Goal: Feedback & Contribution: Leave review/rating

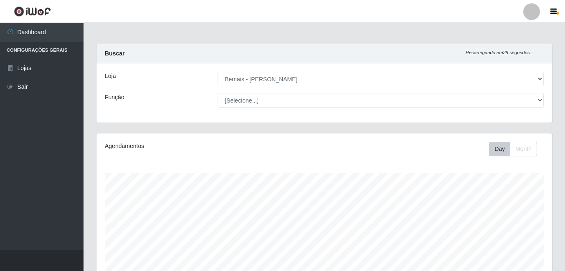
select select "230"
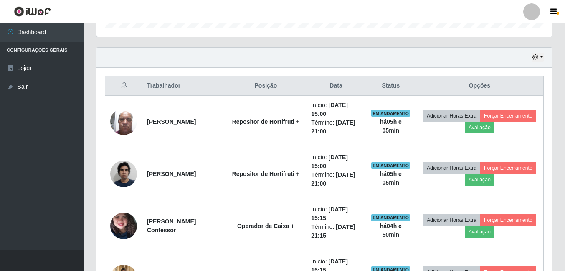
scroll to position [301, 0]
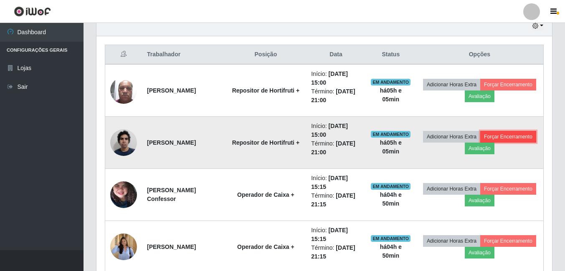
click at [483, 143] on button "Forçar Encerramento" at bounding box center [508, 137] width 56 height 12
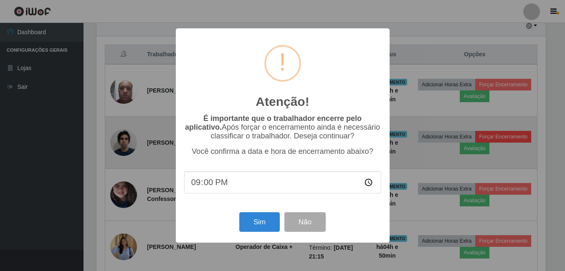
scroll to position [173, 451]
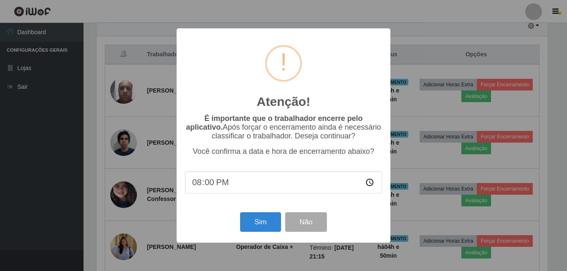
type input "20:05"
click at [267, 225] on button "Sim" at bounding box center [260, 223] width 40 height 20
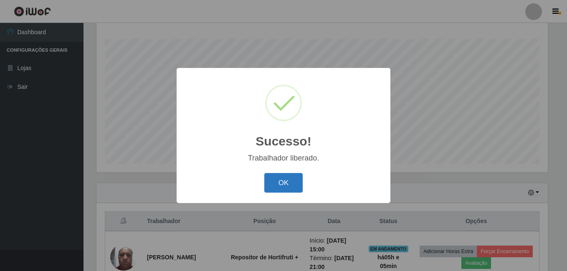
click at [285, 184] on button "OK" at bounding box center [283, 183] width 39 height 20
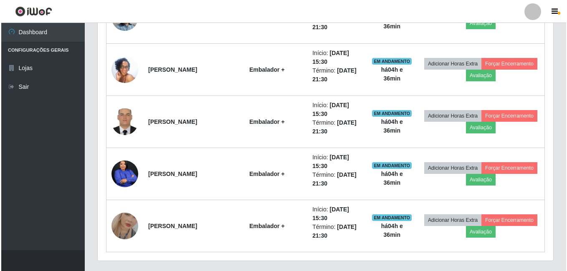
scroll to position [865, 0]
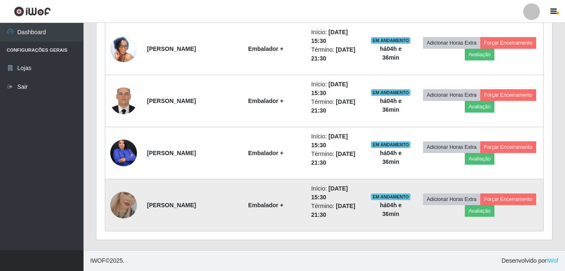
click at [128, 207] on img at bounding box center [123, 206] width 27 height 48
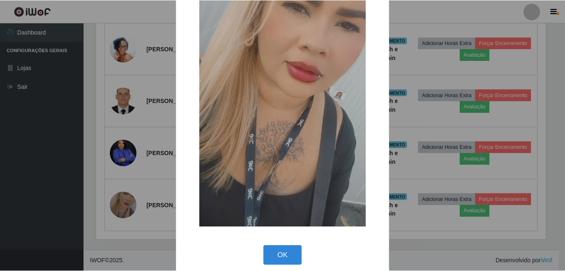
scroll to position [99, 0]
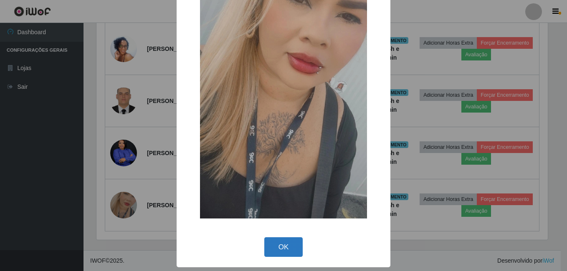
click at [270, 248] on button "OK" at bounding box center [283, 248] width 39 height 20
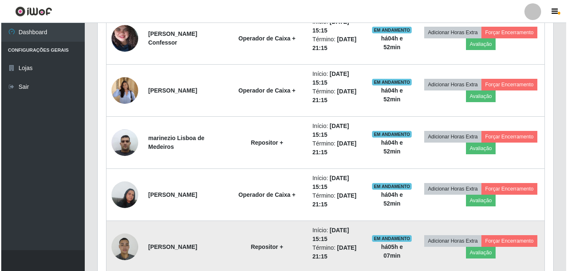
scroll to position [364, 0]
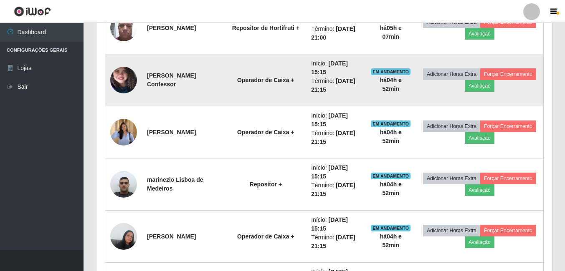
click at [114, 72] on img at bounding box center [123, 80] width 27 height 59
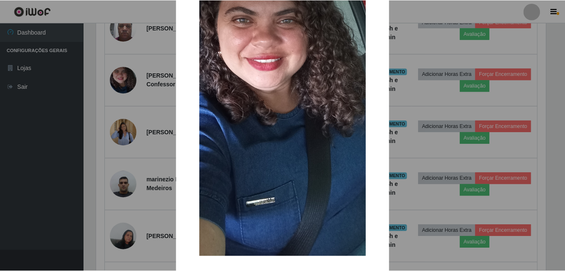
scroll to position [172, 0]
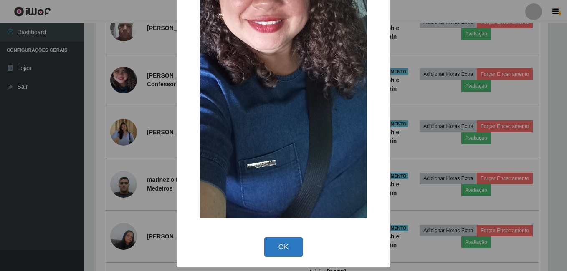
click at [282, 247] on button "OK" at bounding box center [283, 248] width 39 height 20
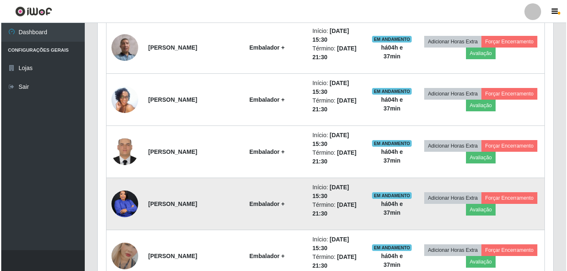
scroll to position [823, 0]
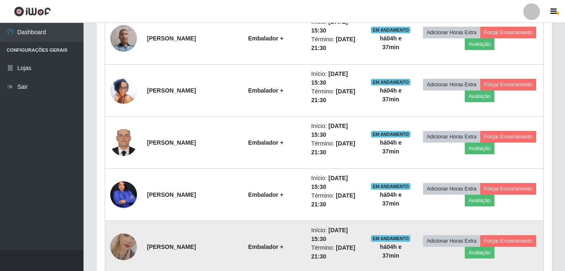
click at [119, 244] on img at bounding box center [123, 247] width 27 height 48
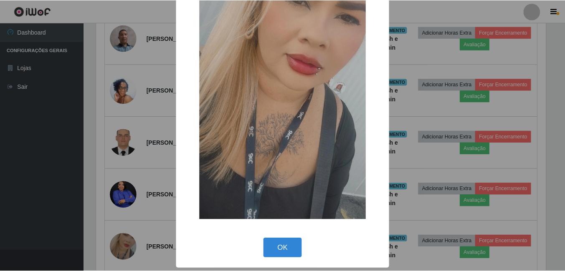
scroll to position [99, 0]
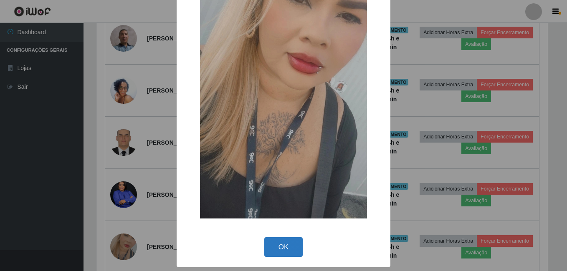
click at [281, 245] on button "OK" at bounding box center [283, 248] width 39 height 20
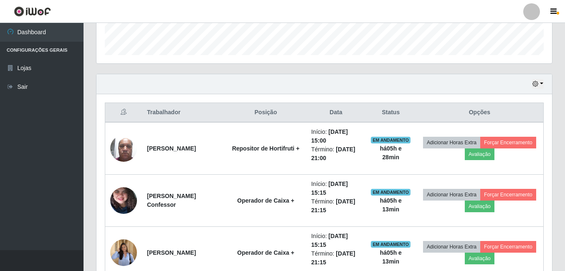
scroll to position [239, 0]
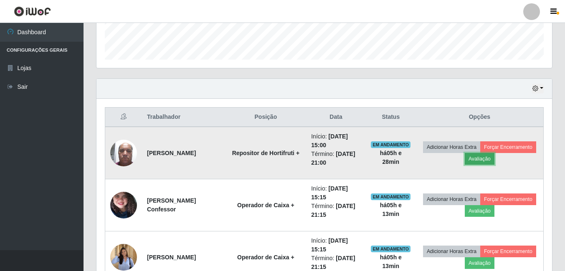
click at [494, 158] on button "Avaliação" at bounding box center [480, 159] width 30 height 12
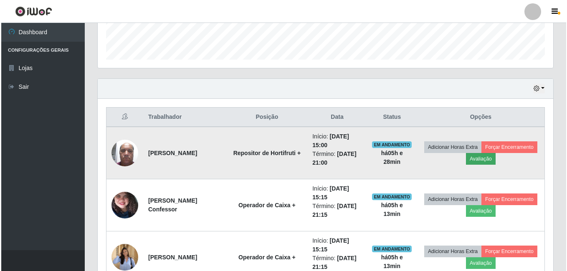
scroll to position [173, 451]
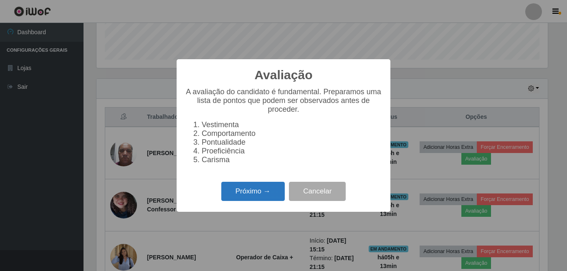
click at [260, 196] on button "Próximo →" at bounding box center [252, 192] width 63 height 20
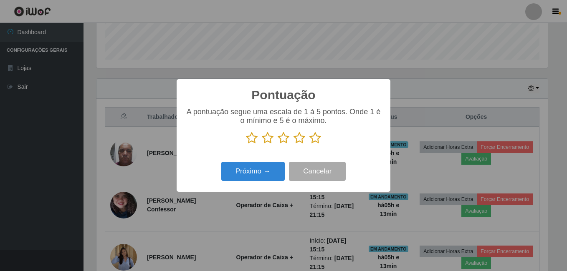
scroll to position [417349, 417071]
click at [316, 140] on icon at bounding box center [315, 138] width 12 height 13
click at [309, 144] on input "radio" at bounding box center [309, 144] width 0 height 0
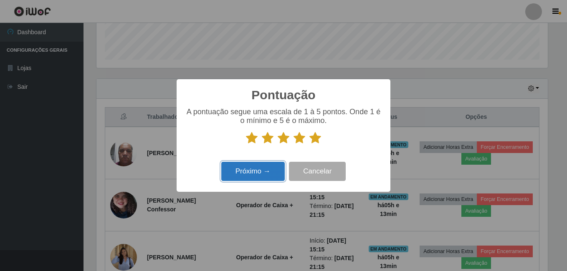
click at [262, 181] on button "Próximo →" at bounding box center [252, 172] width 63 height 20
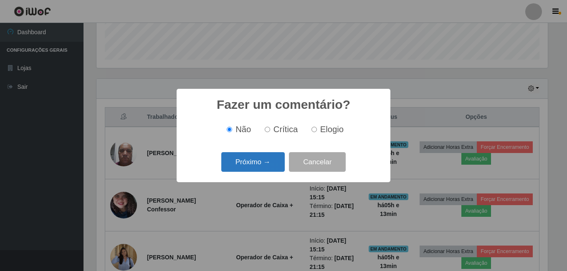
click at [267, 172] on button "Próximo →" at bounding box center [252, 162] width 63 height 20
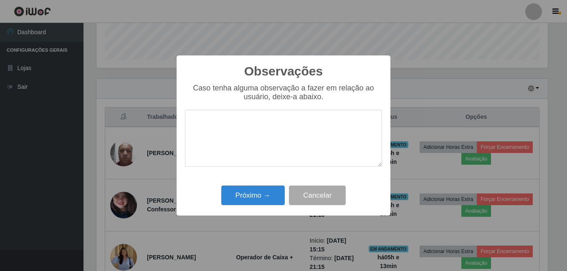
click at [265, 185] on div "Próximo → Cancelar" at bounding box center [283, 196] width 197 height 24
click at [266, 195] on button "Próximo →" at bounding box center [252, 196] width 63 height 20
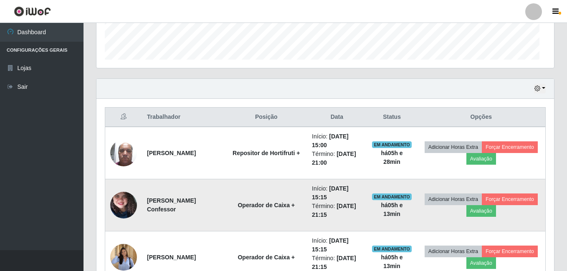
scroll to position [173, 456]
click at [494, 213] on button "Avaliação" at bounding box center [480, 211] width 30 height 12
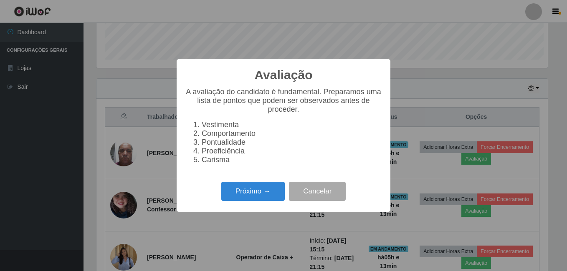
scroll to position [173, 451]
click at [266, 195] on button "Próximo →" at bounding box center [252, 192] width 63 height 20
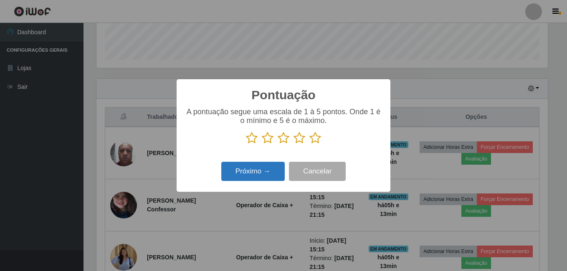
scroll to position [417349, 417071]
click at [315, 137] on icon at bounding box center [315, 138] width 12 height 13
click at [309, 144] on input "radio" at bounding box center [309, 144] width 0 height 0
click at [264, 167] on button "Próximo →" at bounding box center [252, 172] width 63 height 20
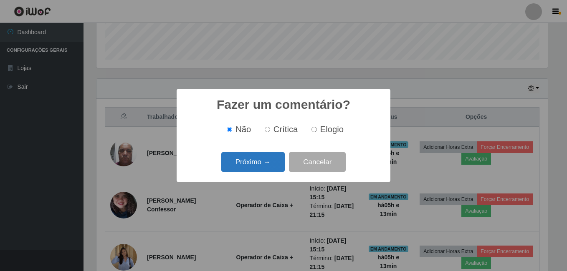
click at [261, 168] on button "Próximo →" at bounding box center [252, 162] width 63 height 20
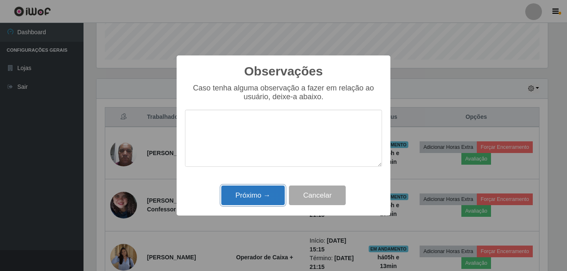
click at [258, 197] on button "Próximo →" at bounding box center [252, 196] width 63 height 20
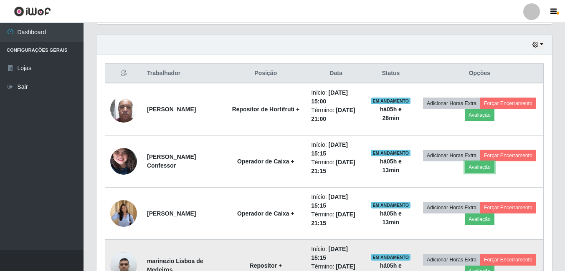
scroll to position [322, 0]
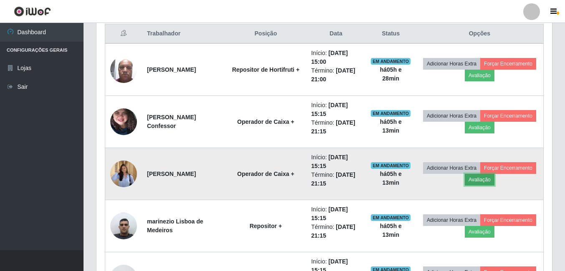
click at [494, 180] on button "Avaliação" at bounding box center [480, 180] width 30 height 12
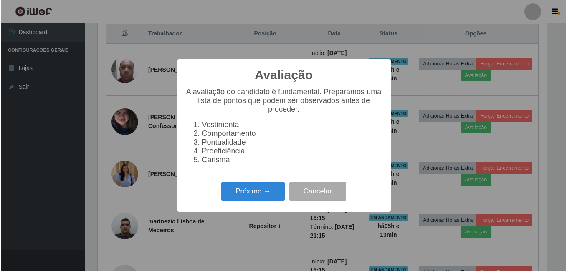
scroll to position [173, 451]
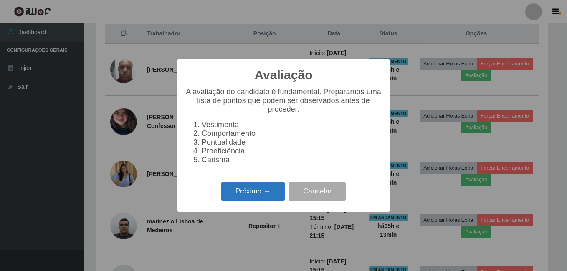
click at [241, 200] on button "Próximo →" at bounding box center [252, 192] width 63 height 20
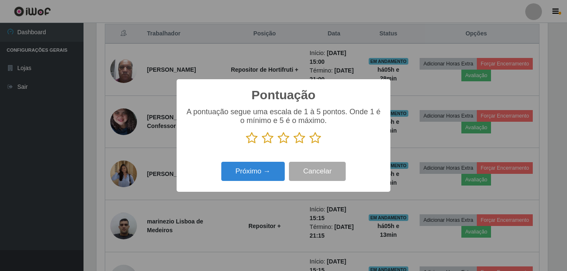
drag, startPoint x: 314, startPoint y: 138, endPoint x: 302, endPoint y: 145, distance: 14.3
click at [315, 138] on icon at bounding box center [315, 138] width 12 height 13
click at [309, 144] on input "radio" at bounding box center [309, 144] width 0 height 0
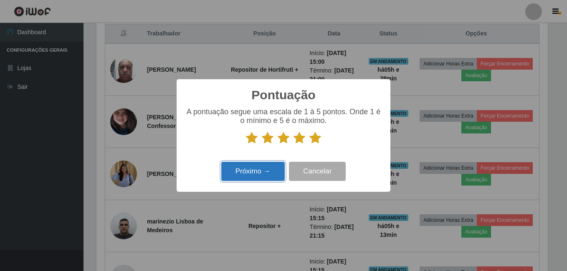
click at [262, 168] on button "Próximo →" at bounding box center [252, 172] width 63 height 20
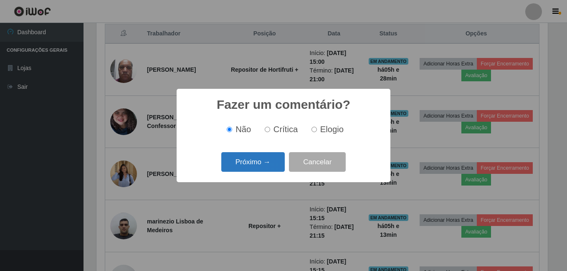
click at [257, 165] on button "Próximo →" at bounding box center [252, 162] width 63 height 20
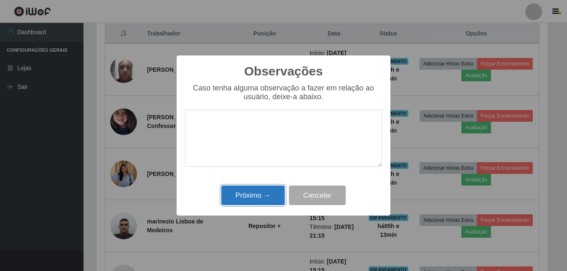
click at [257, 201] on button "Próximo →" at bounding box center [252, 196] width 63 height 20
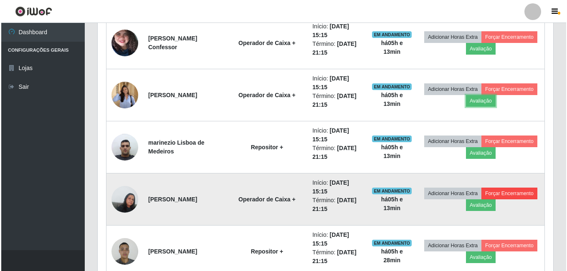
scroll to position [406, 0]
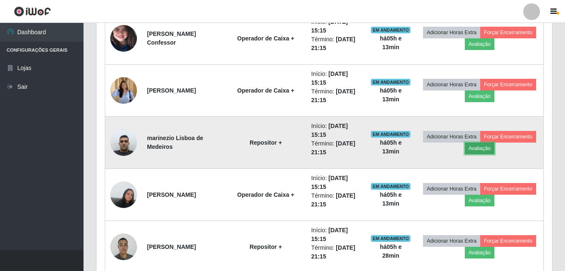
click at [494, 150] on button "Avaliação" at bounding box center [480, 149] width 30 height 12
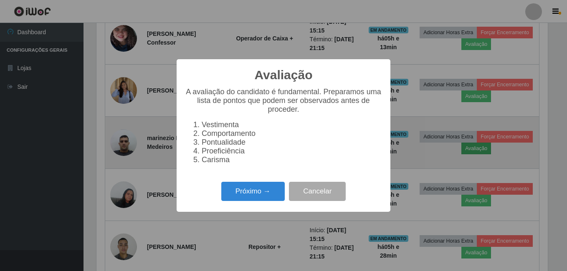
scroll to position [173, 451]
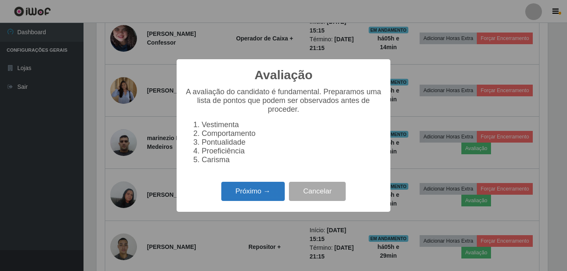
click at [258, 193] on button "Próximo →" at bounding box center [252, 192] width 63 height 20
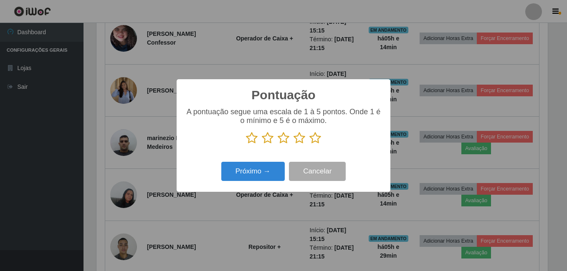
click at [314, 139] on icon at bounding box center [315, 138] width 12 height 13
click at [309, 144] on input "radio" at bounding box center [309, 144] width 0 height 0
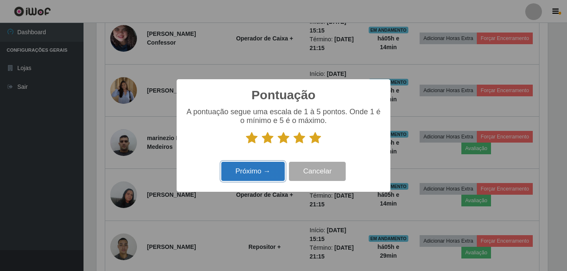
click at [248, 170] on button "Próximo →" at bounding box center [252, 172] width 63 height 20
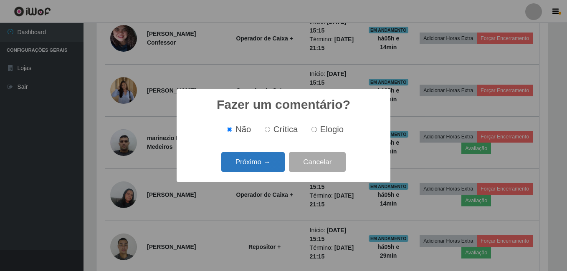
click at [248, 169] on button "Próximo →" at bounding box center [252, 162] width 63 height 20
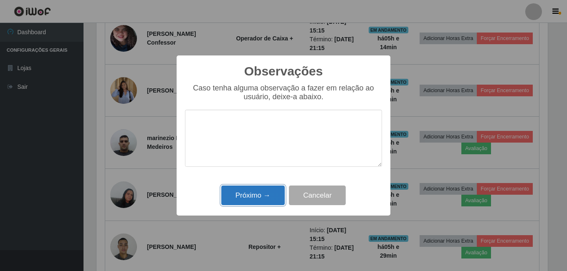
click at [258, 195] on button "Próximo →" at bounding box center [252, 196] width 63 height 20
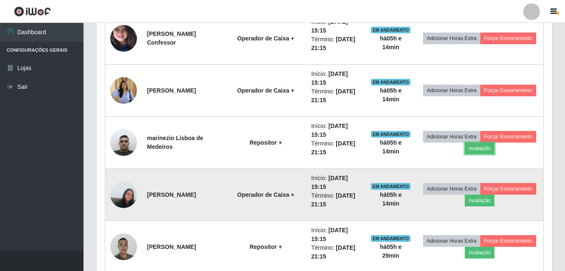
scroll to position [173, 456]
click at [494, 198] on button "Avaliação" at bounding box center [480, 201] width 30 height 12
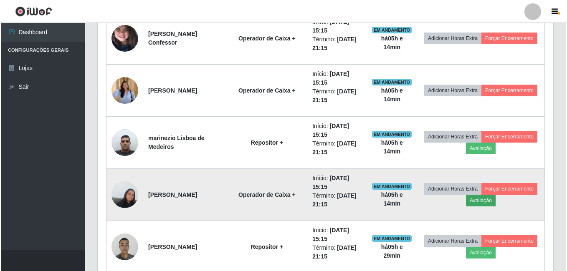
scroll to position [173, 451]
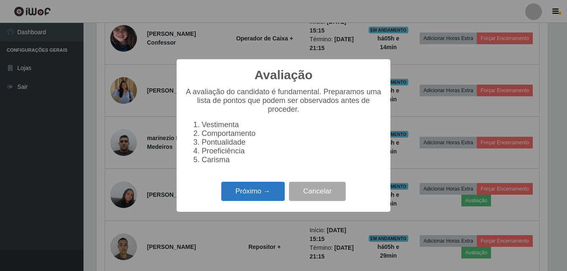
click at [234, 200] on button "Próximo →" at bounding box center [252, 192] width 63 height 20
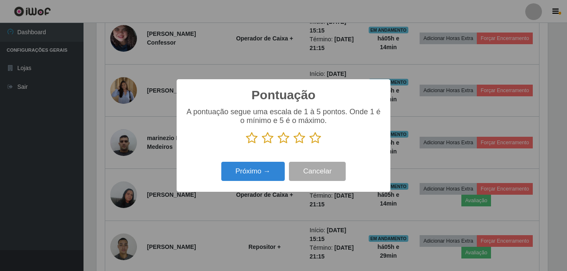
click at [316, 142] on icon at bounding box center [315, 138] width 12 height 13
click at [309, 144] on input "radio" at bounding box center [309, 144] width 0 height 0
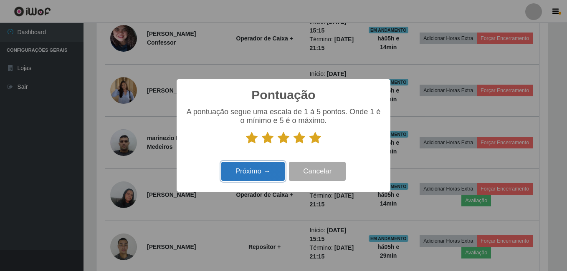
click at [260, 174] on button "Próximo →" at bounding box center [252, 172] width 63 height 20
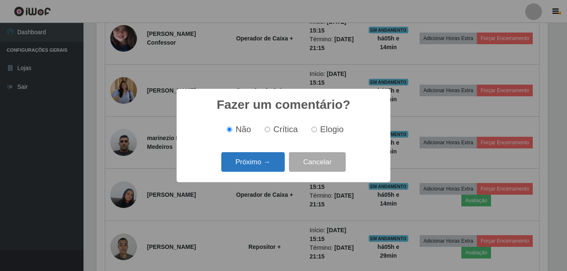
click at [264, 168] on button "Próximo →" at bounding box center [252, 162] width 63 height 20
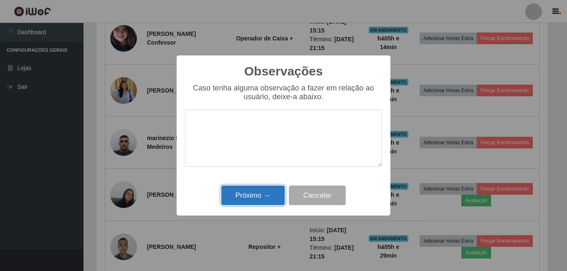
click at [267, 198] on button "Próximo →" at bounding box center [252, 196] width 63 height 20
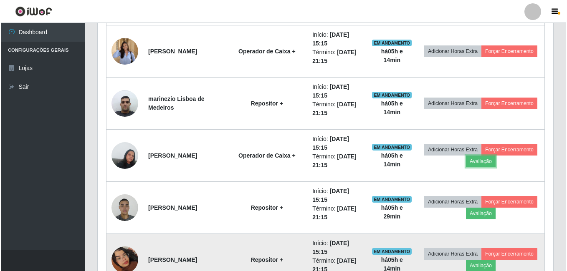
scroll to position [489, 0]
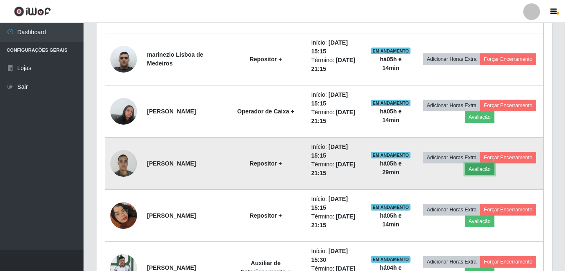
click at [494, 172] on button "Avaliação" at bounding box center [480, 170] width 30 height 12
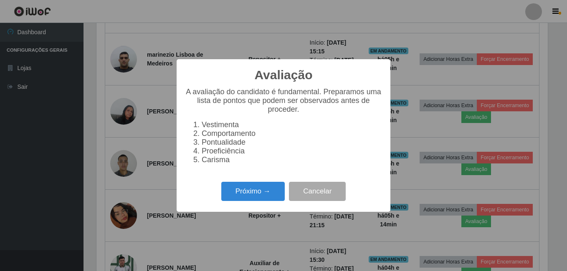
scroll to position [0, 0]
click at [246, 197] on button "Próximo →" at bounding box center [252, 192] width 63 height 20
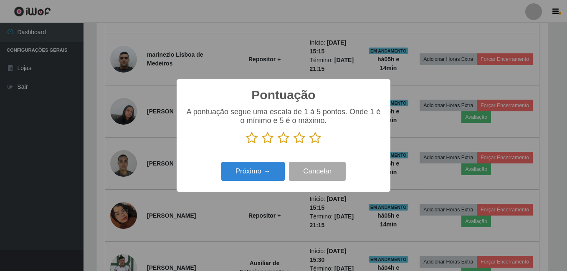
click at [318, 141] on icon at bounding box center [315, 138] width 12 height 13
click at [309, 144] on input "radio" at bounding box center [309, 144] width 0 height 0
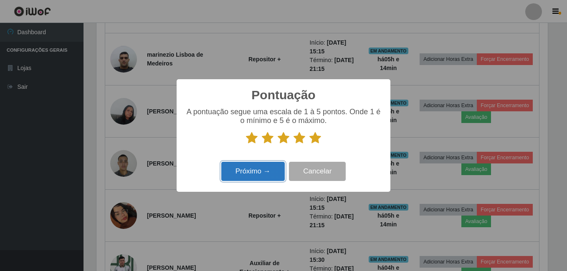
click at [258, 167] on button "Próximo →" at bounding box center [252, 172] width 63 height 20
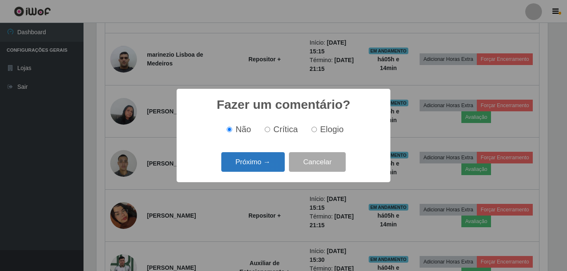
click at [259, 166] on button "Próximo →" at bounding box center [252, 162] width 63 height 20
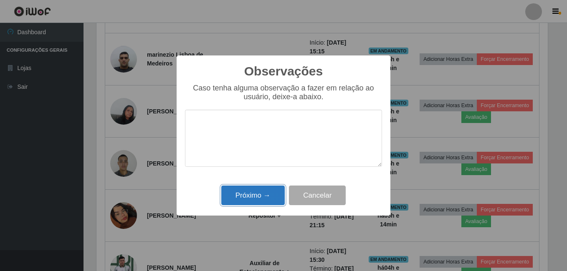
click at [255, 195] on button "Próximo →" at bounding box center [252, 196] width 63 height 20
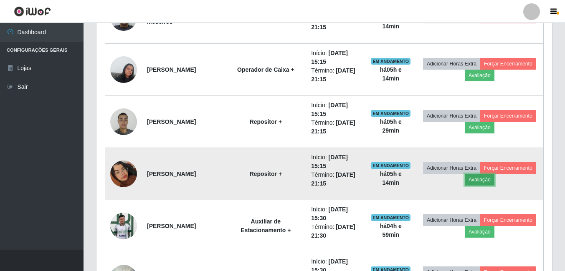
click at [494, 182] on button "Avaliação" at bounding box center [480, 180] width 30 height 12
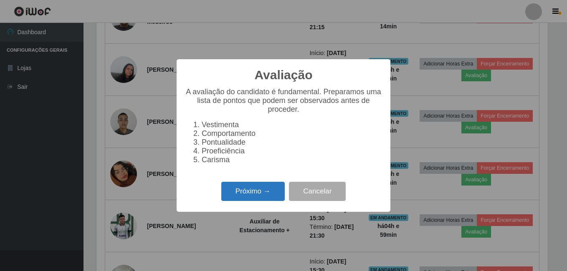
click at [262, 200] on button "Próximo →" at bounding box center [252, 192] width 63 height 20
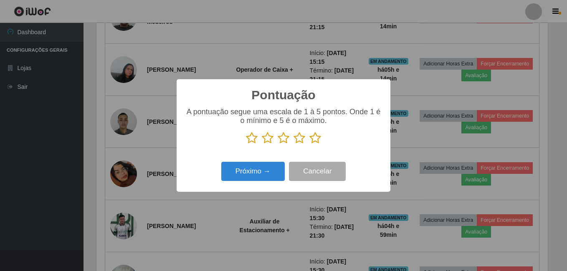
click at [313, 137] on icon at bounding box center [315, 138] width 12 height 13
click at [309, 144] on input "radio" at bounding box center [309, 144] width 0 height 0
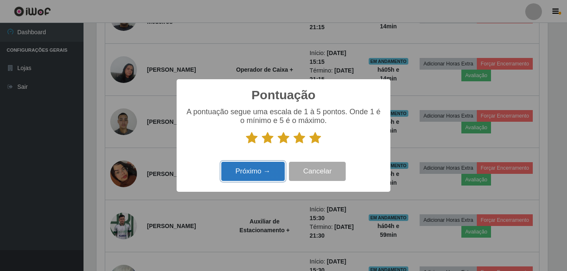
click at [263, 169] on button "Próximo →" at bounding box center [252, 172] width 63 height 20
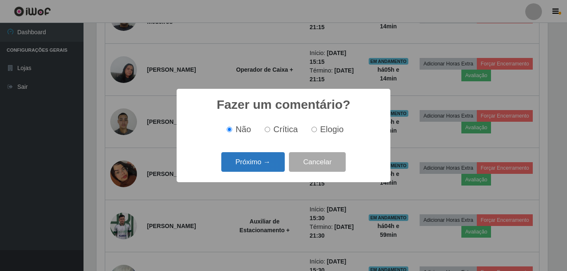
click at [261, 170] on button "Próximo →" at bounding box center [252, 162] width 63 height 20
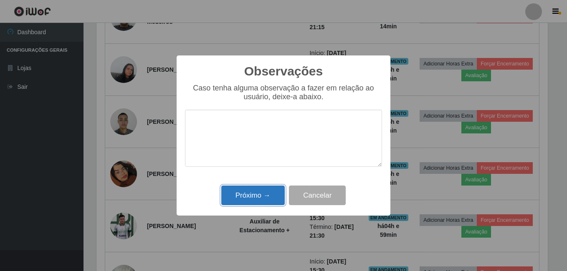
click at [254, 202] on button "Próximo →" at bounding box center [252, 196] width 63 height 20
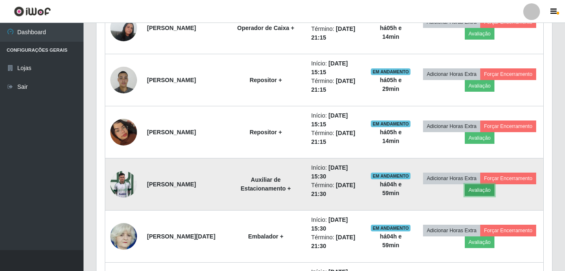
click at [494, 191] on button "Avaliação" at bounding box center [480, 191] width 30 height 12
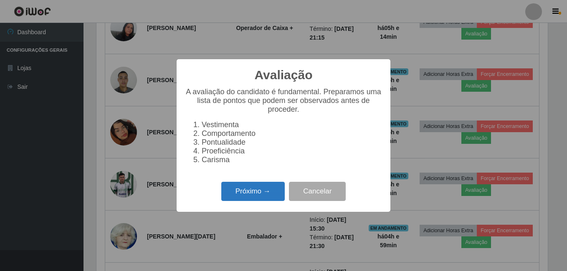
click at [255, 199] on button "Próximo →" at bounding box center [252, 192] width 63 height 20
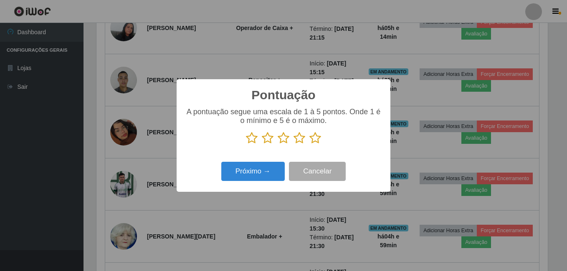
click at [314, 138] on icon at bounding box center [315, 138] width 12 height 13
click at [309, 144] on input "radio" at bounding box center [309, 144] width 0 height 0
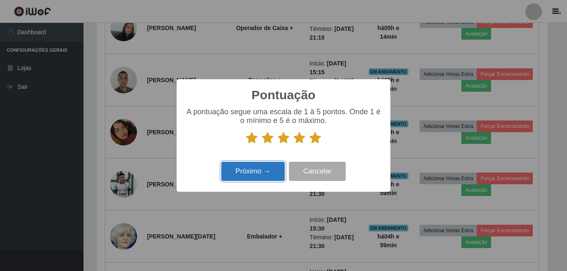
click at [257, 173] on button "Próximo →" at bounding box center [252, 172] width 63 height 20
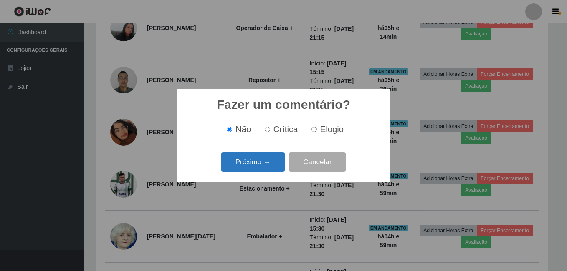
click at [261, 169] on button "Próximo →" at bounding box center [252, 162] width 63 height 20
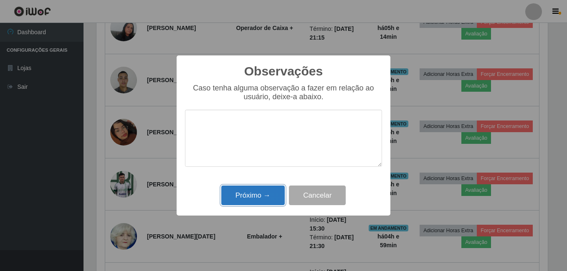
click at [253, 195] on button "Próximo →" at bounding box center [252, 196] width 63 height 20
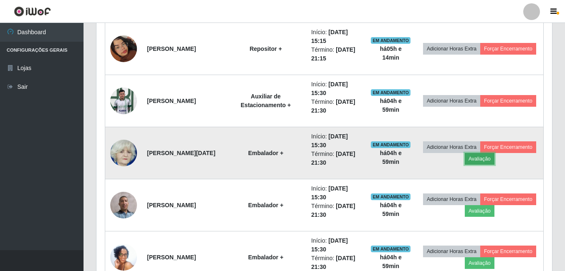
click at [494, 160] on button "Avaliação" at bounding box center [480, 159] width 30 height 12
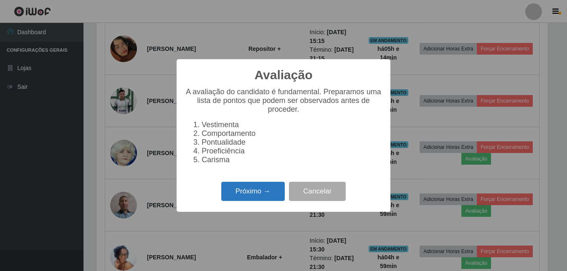
click at [251, 200] on button "Próximo →" at bounding box center [252, 192] width 63 height 20
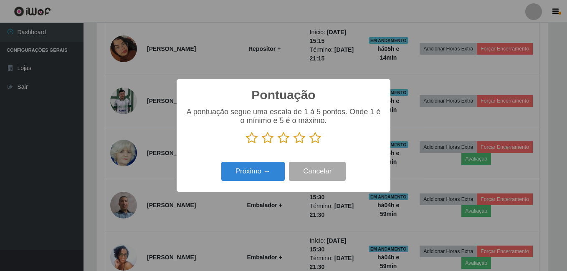
click at [315, 138] on icon at bounding box center [315, 138] width 12 height 13
click at [309, 144] on input "radio" at bounding box center [309, 144] width 0 height 0
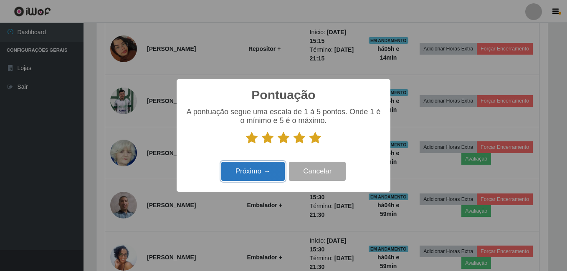
click at [272, 171] on button "Próximo →" at bounding box center [252, 172] width 63 height 20
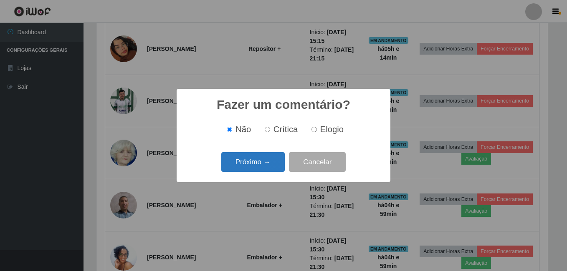
click at [272, 168] on button "Próximo →" at bounding box center [252, 162] width 63 height 20
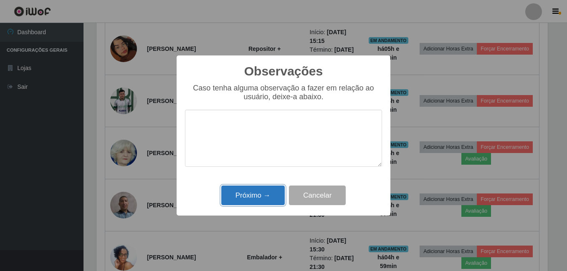
click at [261, 195] on button "Próximo →" at bounding box center [252, 196] width 63 height 20
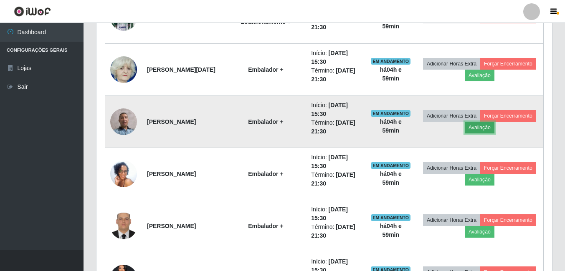
click at [494, 126] on button "Avaliação" at bounding box center [480, 128] width 30 height 12
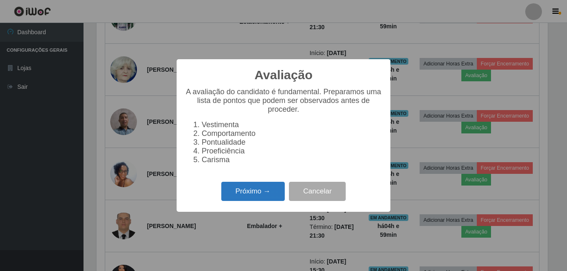
click at [243, 196] on button "Próximo →" at bounding box center [252, 192] width 63 height 20
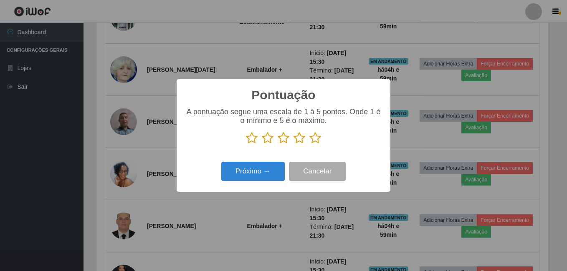
click at [312, 138] on icon at bounding box center [315, 138] width 12 height 13
click at [309, 144] on input "radio" at bounding box center [309, 144] width 0 height 0
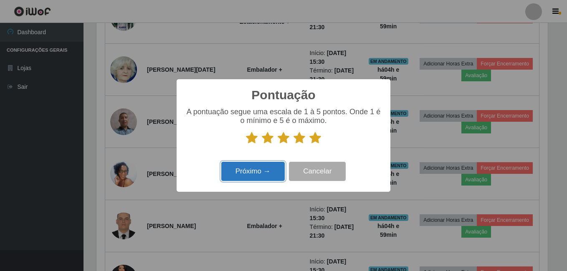
click at [253, 170] on button "Próximo →" at bounding box center [252, 172] width 63 height 20
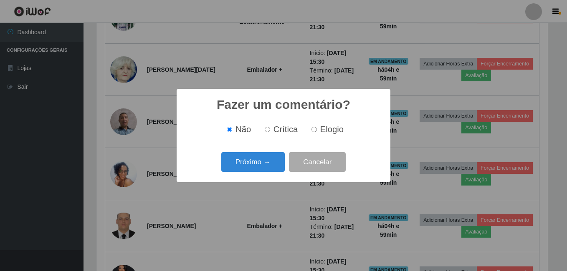
click at [253, 170] on button "Próximo →" at bounding box center [252, 162] width 63 height 20
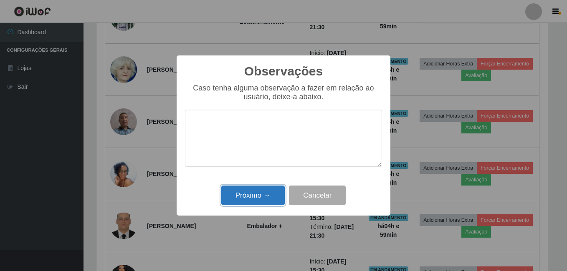
click at [251, 191] on button "Próximo →" at bounding box center [252, 196] width 63 height 20
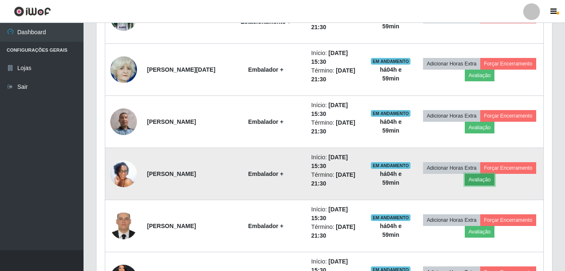
click at [494, 182] on button "Avaliação" at bounding box center [480, 180] width 30 height 12
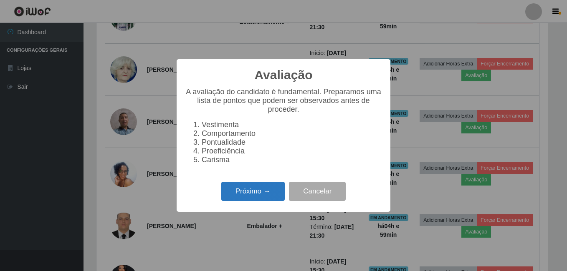
click at [265, 199] on button "Próximo →" at bounding box center [252, 192] width 63 height 20
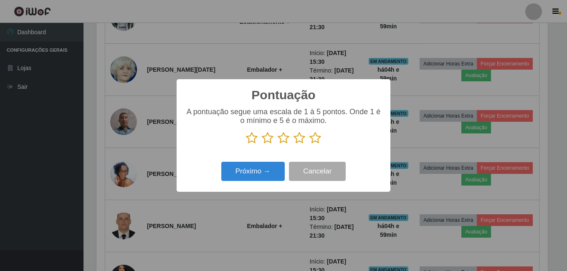
click at [316, 139] on icon at bounding box center [315, 138] width 12 height 13
click at [309, 144] on input "radio" at bounding box center [309, 144] width 0 height 0
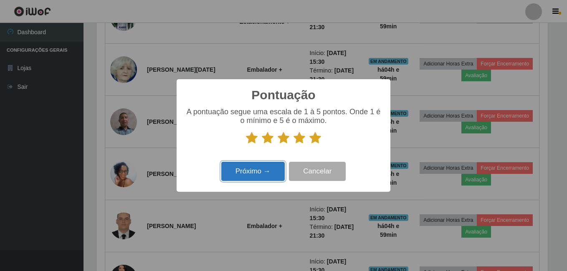
click at [256, 172] on button "Próximo →" at bounding box center [252, 172] width 63 height 20
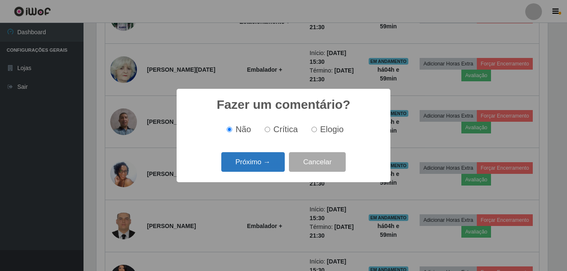
click at [273, 162] on button "Próximo →" at bounding box center [252, 162] width 63 height 20
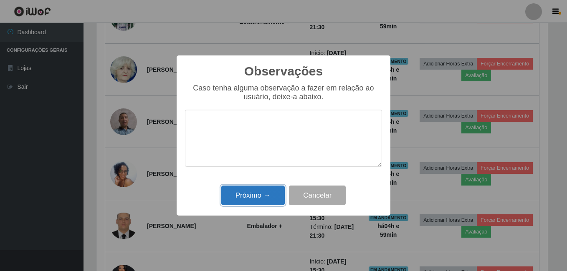
click at [266, 195] on button "Próximo →" at bounding box center [252, 196] width 63 height 20
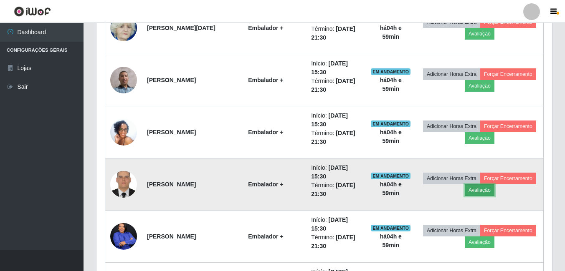
click at [494, 192] on button "Avaliação" at bounding box center [480, 191] width 30 height 12
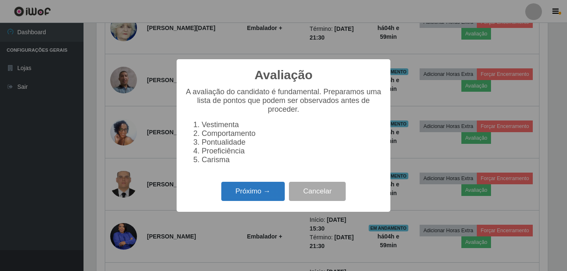
click at [262, 202] on button "Próximo →" at bounding box center [252, 192] width 63 height 20
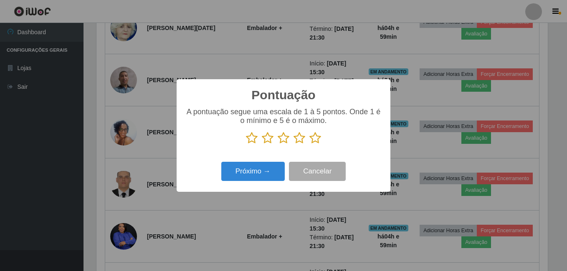
click at [315, 139] on icon at bounding box center [315, 138] width 12 height 13
click at [309, 144] on input "radio" at bounding box center [309, 144] width 0 height 0
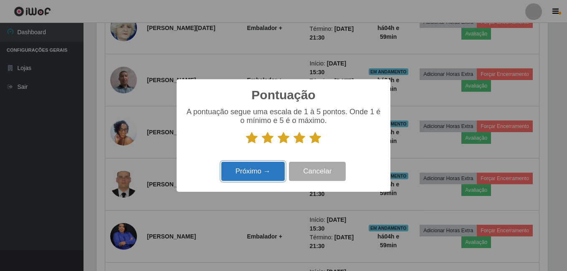
click at [247, 175] on button "Próximo →" at bounding box center [252, 172] width 63 height 20
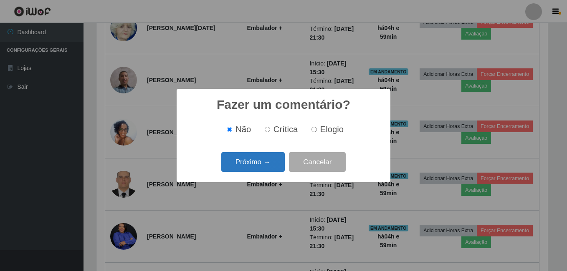
click at [258, 163] on button "Próximo →" at bounding box center [252, 162] width 63 height 20
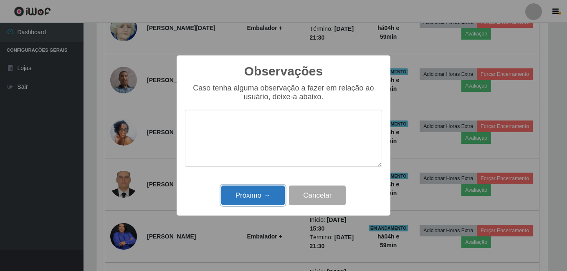
click at [252, 194] on button "Próximo →" at bounding box center [252, 196] width 63 height 20
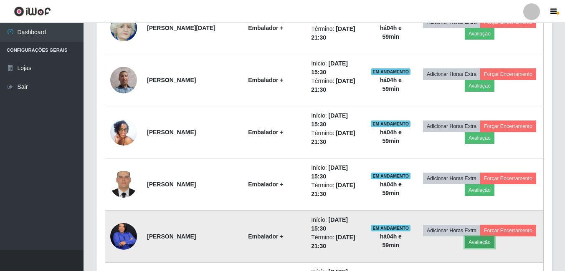
click at [494, 246] on button "Avaliação" at bounding box center [480, 243] width 30 height 12
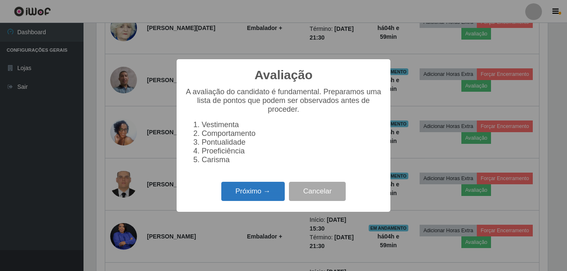
click at [235, 196] on button "Próximo →" at bounding box center [252, 192] width 63 height 20
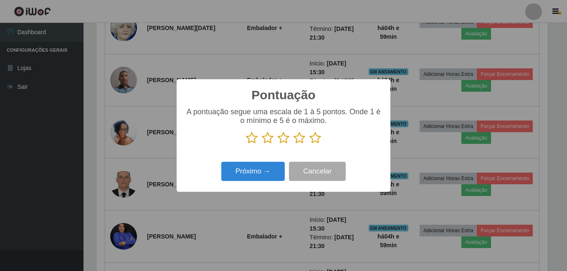
click at [314, 139] on icon at bounding box center [315, 138] width 12 height 13
click at [309, 144] on input "radio" at bounding box center [309, 144] width 0 height 0
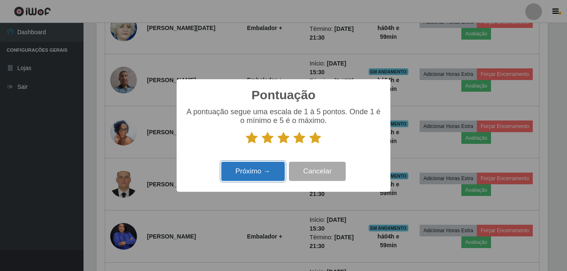
click at [260, 180] on button "Próximo →" at bounding box center [252, 172] width 63 height 20
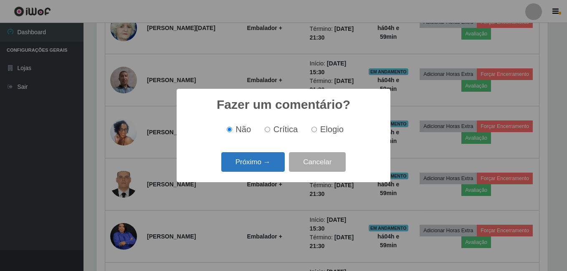
click at [266, 169] on button "Próximo →" at bounding box center [252, 162] width 63 height 20
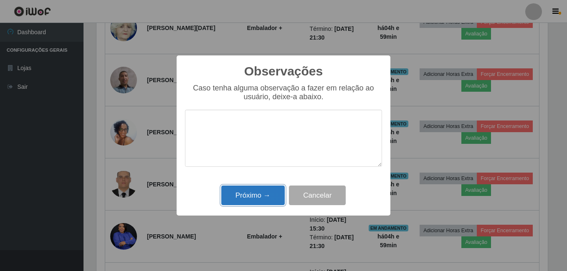
click at [265, 196] on button "Próximo →" at bounding box center [252, 196] width 63 height 20
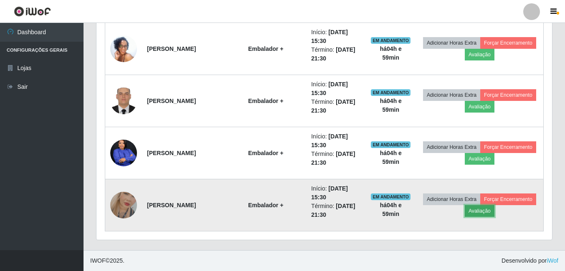
click at [494, 215] on button "Avaliação" at bounding box center [480, 211] width 30 height 12
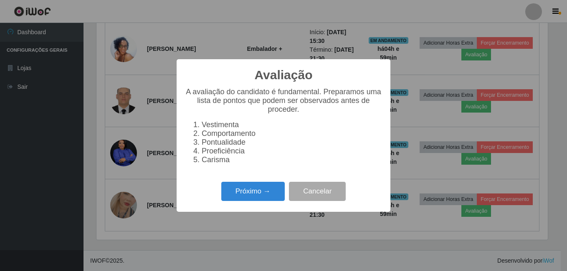
click at [263, 186] on div "Próximo → Cancelar" at bounding box center [283, 192] width 197 height 24
click at [259, 198] on button "Próximo →" at bounding box center [252, 192] width 63 height 20
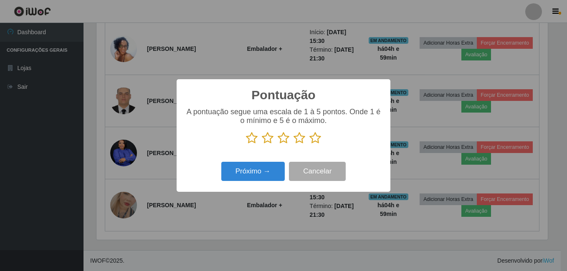
click at [313, 139] on icon at bounding box center [315, 138] width 12 height 13
click at [309, 144] on input "radio" at bounding box center [309, 144] width 0 height 0
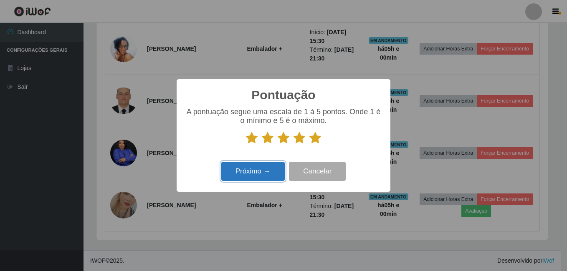
click at [274, 166] on button "Próximo →" at bounding box center [252, 172] width 63 height 20
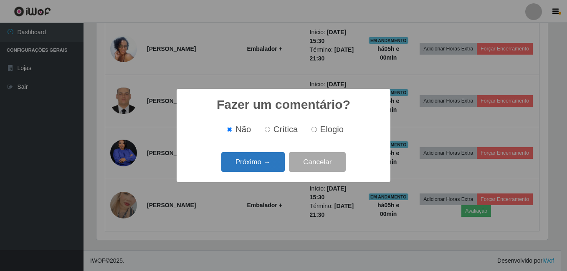
click at [274, 166] on button "Próximo →" at bounding box center [252, 162] width 63 height 20
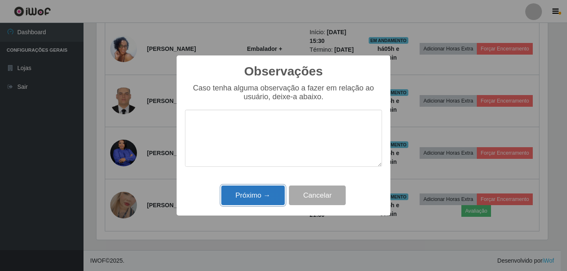
click at [265, 194] on button "Próximo →" at bounding box center [252, 196] width 63 height 20
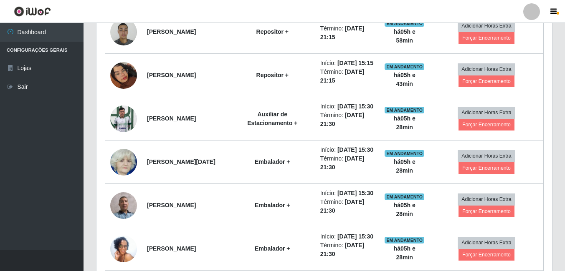
scroll to position [531, 0]
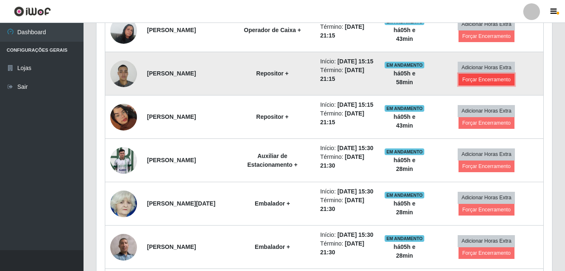
click at [492, 86] on button "Forçar Encerramento" at bounding box center [486, 80] width 56 height 12
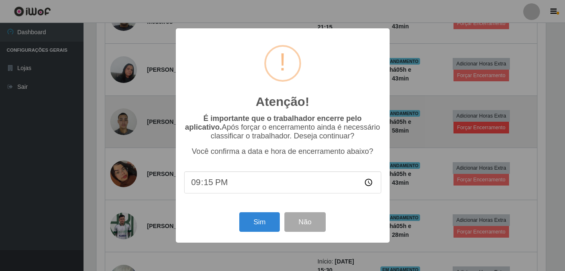
scroll to position [173, 451]
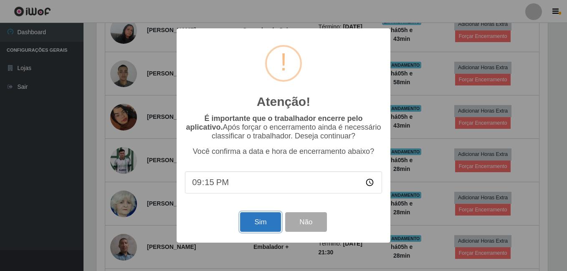
click at [249, 221] on button "Sim" at bounding box center [260, 223] width 40 height 20
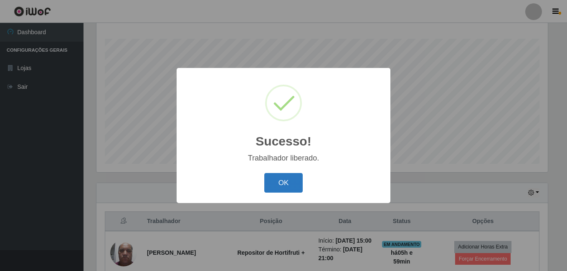
click at [296, 187] on button "OK" at bounding box center [283, 183] width 39 height 20
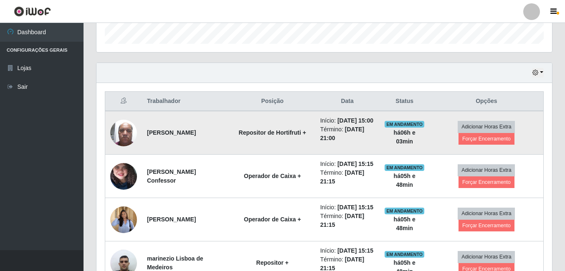
scroll to position [260, 0]
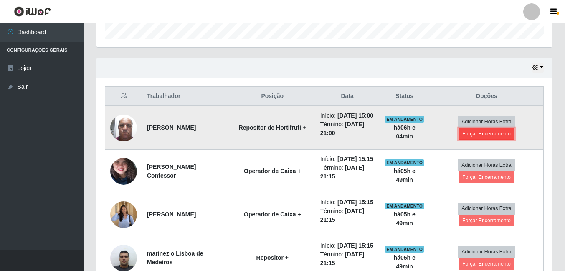
click at [474, 139] on button "Forçar Encerramento" at bounding box center [486, 134] width 56 height 12
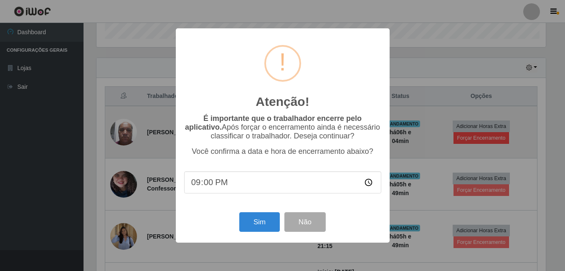
scroll to position [173, 451]
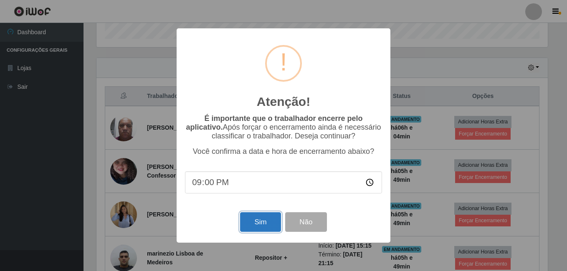
click at [259, 223] on button "Sim" at bounding box center [260, 223] width 40 height 20
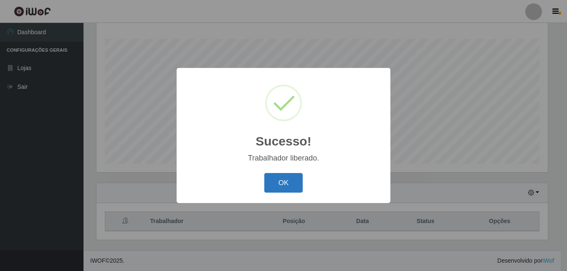
click at [277, 184] on button "OK" at bounding box center [283, 183] width 39 height 20
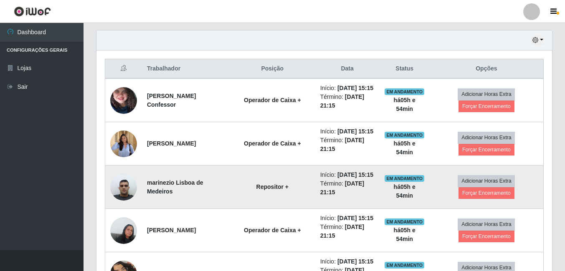
scroll to position [301, 0]
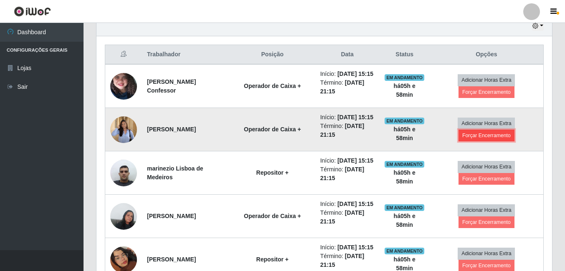
click at [491, 142] on button "Forçar Encerramento" at bounding box center [486, 136] width 56 height 12
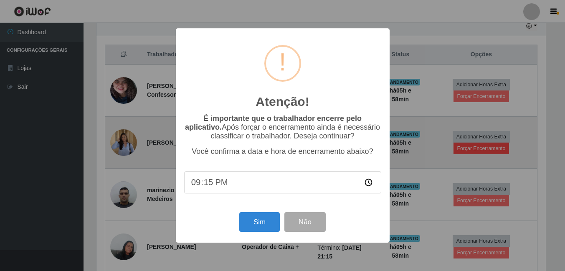
scroll to position [173, 451]
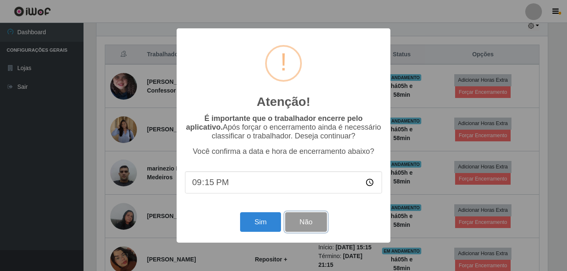
click at [302, 219] on button "Não" at bounding box center [305, 223] width 41 height 20
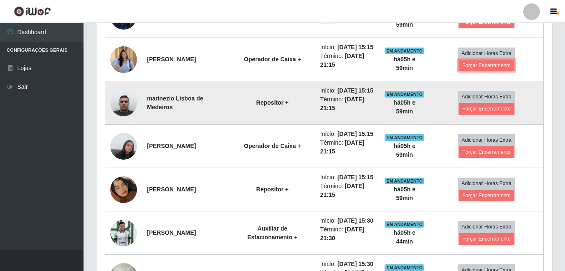
scroll to position [385, 0]
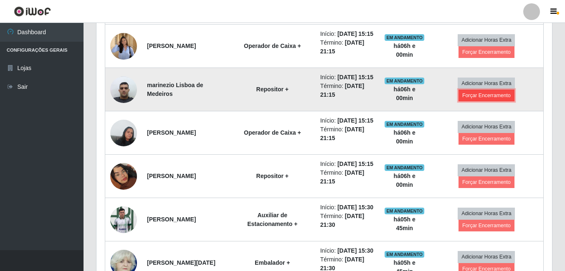
click at [487, 101] on button "Forçar Encerramento" at bounding box center [486, 96] width 56 height 12
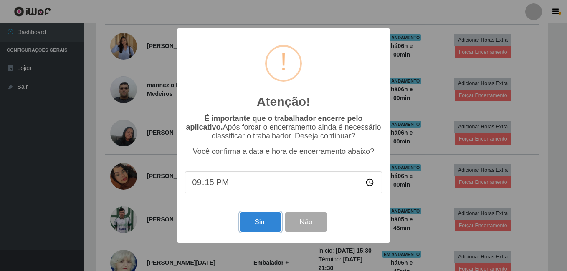
click at [258, 223] on button "Sim" at bounding box center [260, 223] width 40 height 20
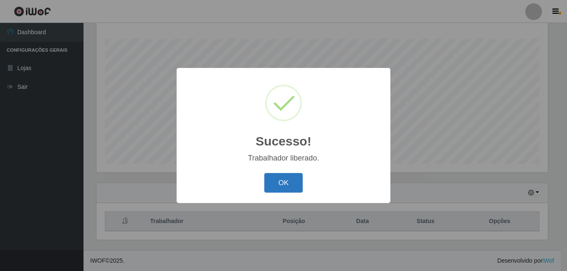
click at [279, 184] on button "OK" at bounding box center [283, 183] width 39 height 20
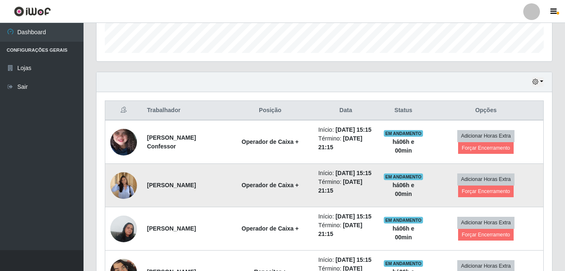
scroll to position [260, 0]
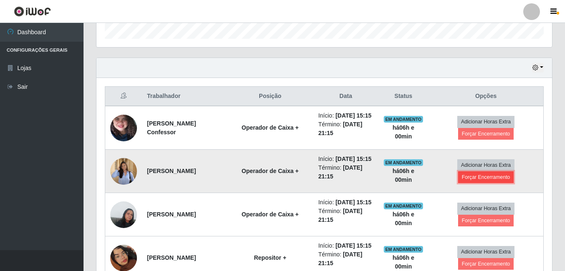
click at [506, 183] on button "Forçar Encerramento" at bounding box center [486, 178] width 56 height 12
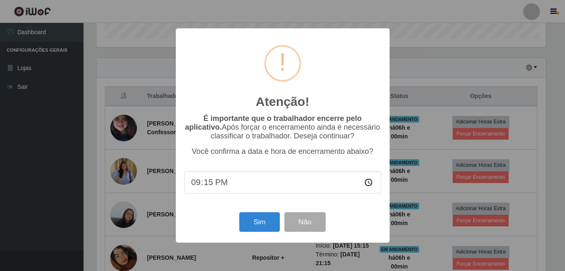
scroll to position [173, 451]
click at [264, 219] on button "Sim" at bounding box center [260, 223] width 40 height 20
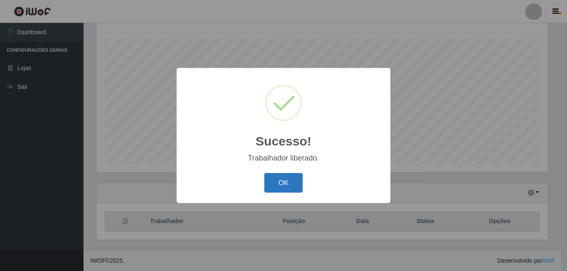
click at [293, 187] on button "OK" at bounding box center [283, 183] width 39 height 20
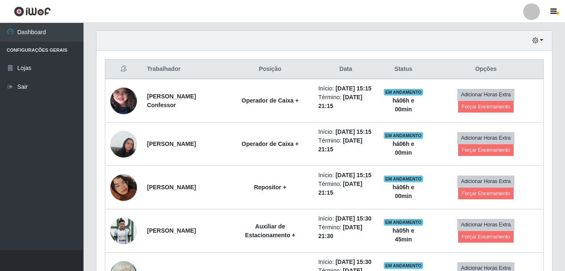
scroll to position [301, 0]
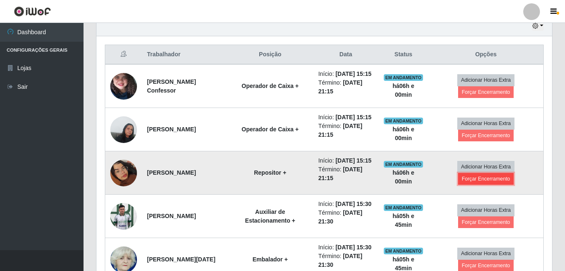
click at [483, 185] on button "Forçar Encerramento" at bounding box center [486, 179] width 56 height 12
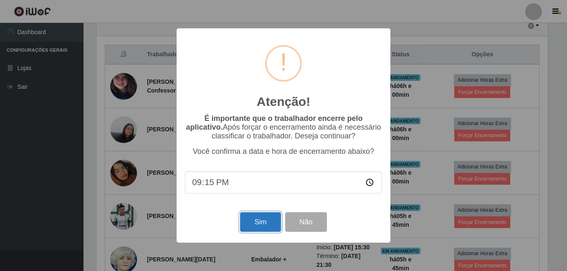
click at [250, 222] on button "Sim" at bounding box center [260, 223] width 40 height 20
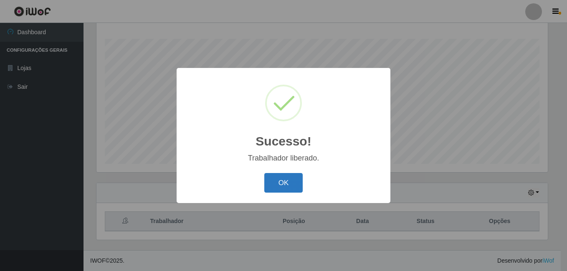
click at [282, 182] on button "OK" at bounding box center [283, 183] width 39 height 20
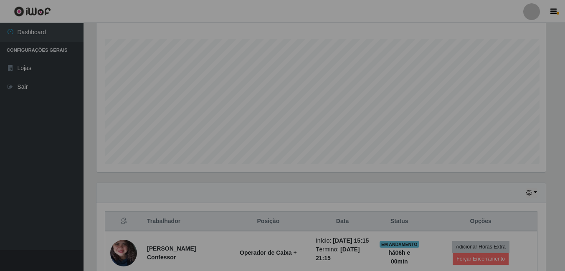
scroll to position [173, 456]
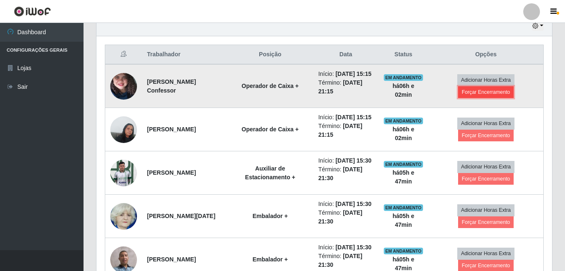
click at [476, 96] on button "Forçar Encerramento" at bounding box center [486, 92] width 56 height 12
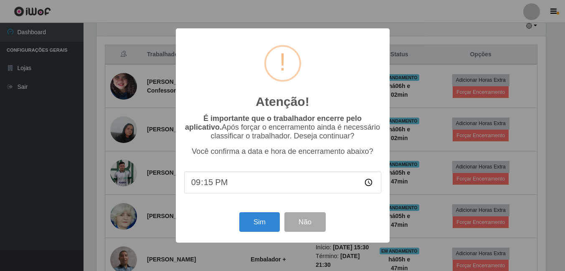
scroll to position [173, 451]
click at [258, 222] on button "Sim" at bounding box center [260, 223] width 40 height 20
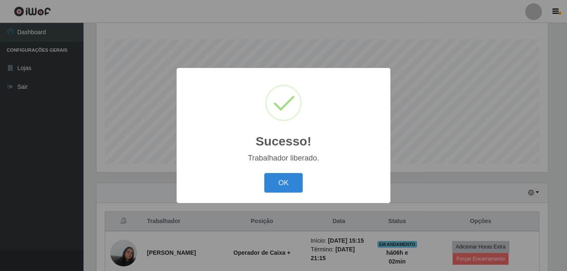
click at [270, 178] on button "OK" at bounding box center [283, 183] width 39 height 20
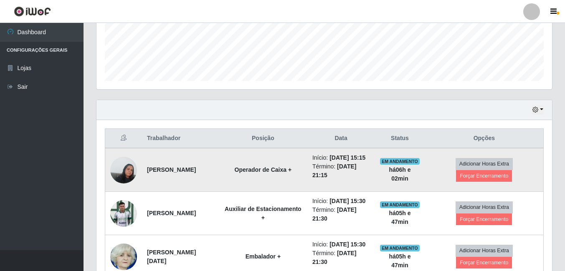
scroll to position [218, 0]
click at [475, 179] on button "Forçar Encerramento" at bounding box center [484, 176] width 56 height 12
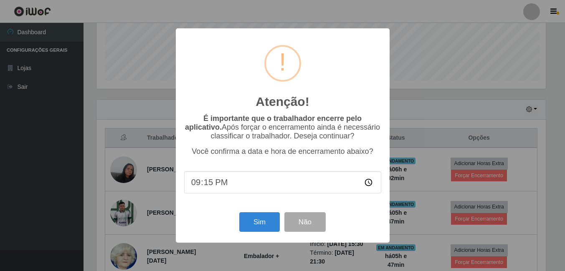
scroll to position [173, 451]
click at [271, 218] on button "Sim" at bounding box center [260, 223] width 40 height 20
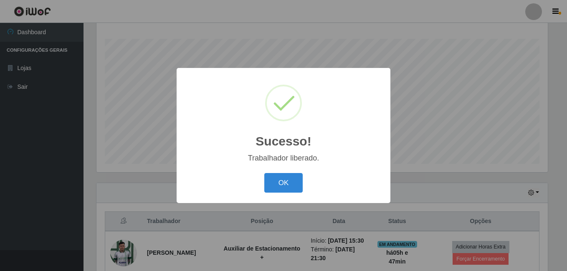
click at [277, 181] on button "OK" at bounding box center [283, 183] width 39 height 20
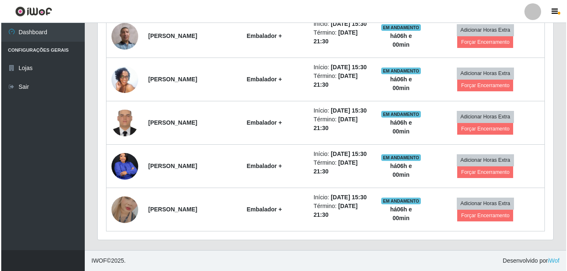
scroll to position [500, 0]
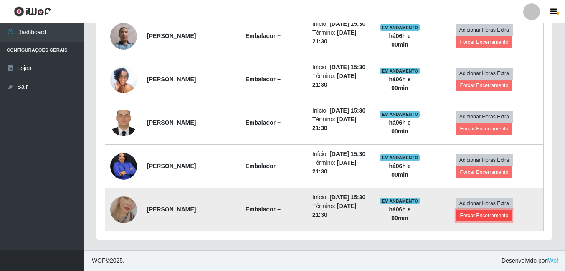
click at [470, 213] on button "Forçar Encerramento" at bounding box center [484, 216] width 56 height 12
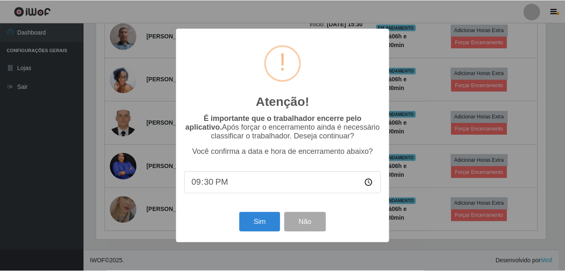
scroll to position [173, 451]
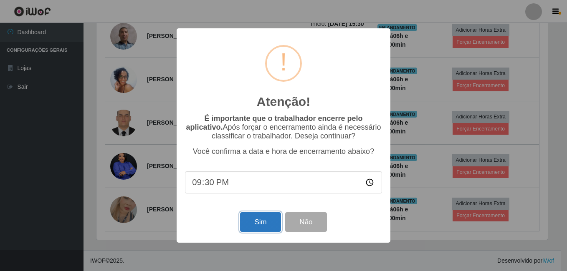
click at [259, 224] on button "Sim" at bounding box center [260, 223] width 40 height 20
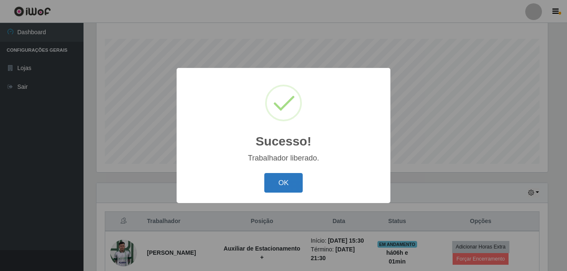
click at [284, 185] on button "OK" at bounding box center [283, 183] width 39 height 20
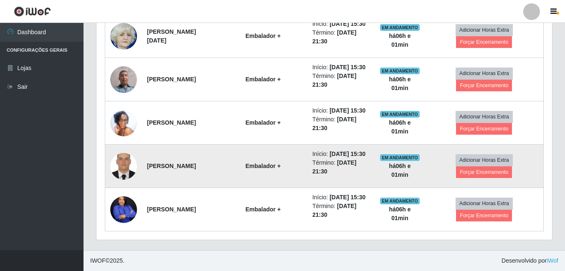
scroll to position [427, 0]
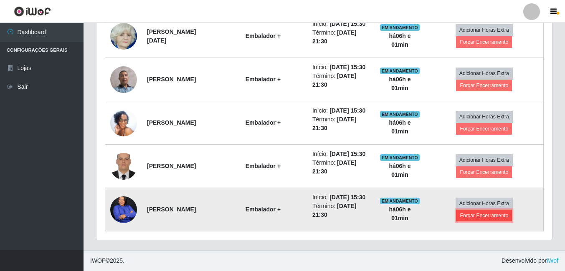
click at [475, 222] on button "Forçar Encerramento" at bounding box center [484, 216] width 56 height 12
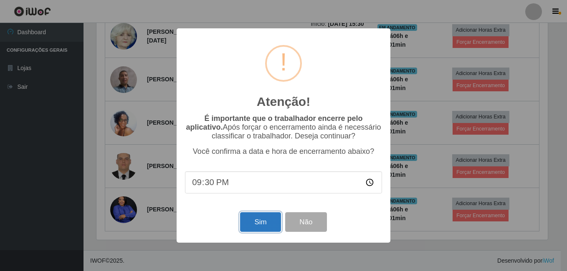
click at [268, 229] on button "Sim" at bounding box center [260, 223] width 40 height 20
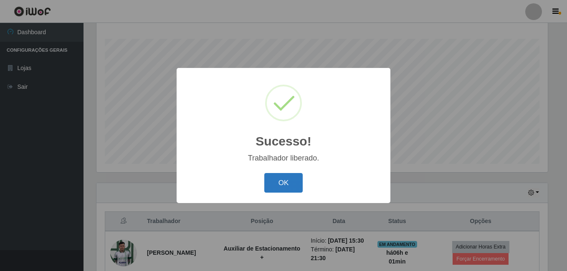
click at [276, 182] on button "OK" at bounding box center [283, 183] width 39 height 20
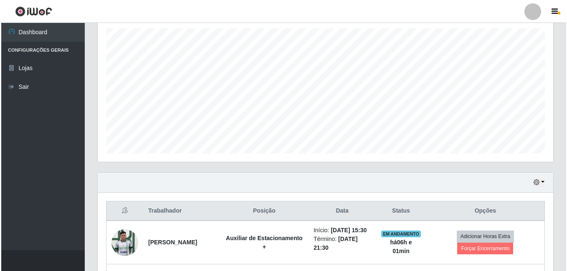
scroll to position [218, 0]
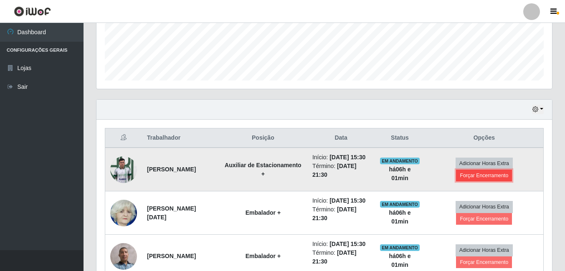
click at [499, 180] on button "Forçar Encerramento" at bounding box center [484, 176] width 56 height 12
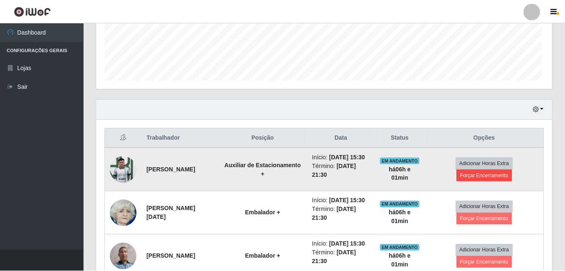
scroll to position [173, 451]
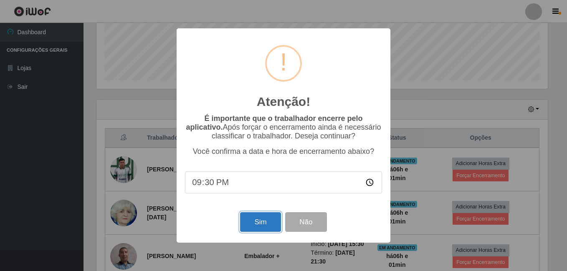
click at [261, 226] on button "Sim" at bounding box center [260, 223] width 40 height 20
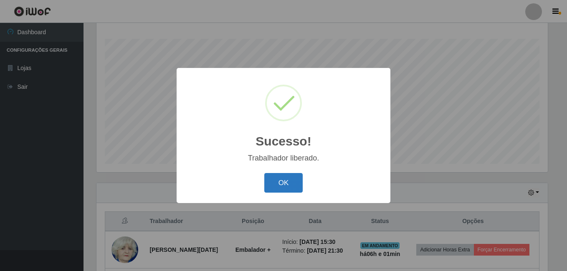
click at [281, 186] on button "OK" at bounding box center [283, 183] width 39 height 20
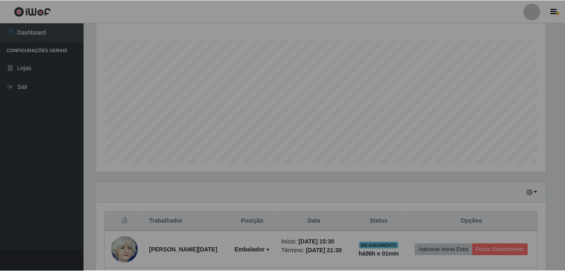
scroll to position [417349, 417067]
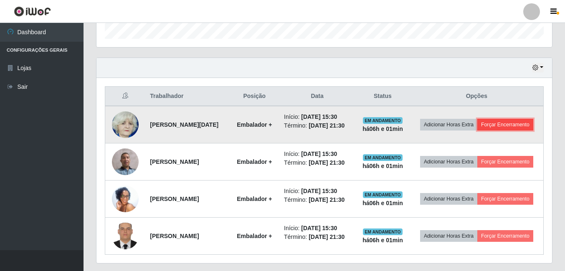
click at [490, 131] on button "Forçar Encerramento" at bounding box center [505, 125] width 56 height 12
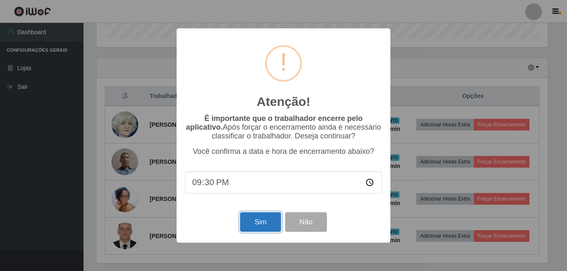
click at [248, 225] on button "Sim" at bounding box center [260, 223] width 40 height 20
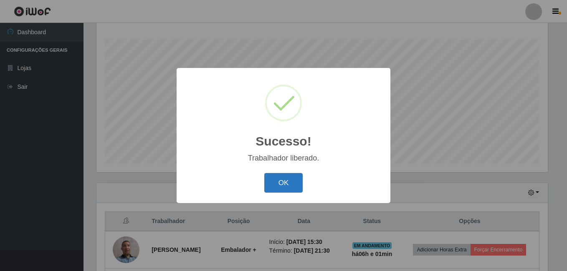
click at [287, 181] on button "OK" at bounding box center [283, 183] width 39 height 20
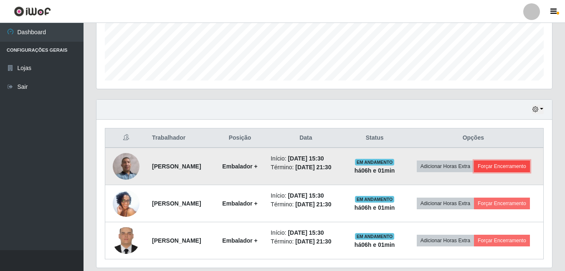
click at [486, 172] on button "Forçar Encerramento" at bounding box center [502, 167] width 56 height 12
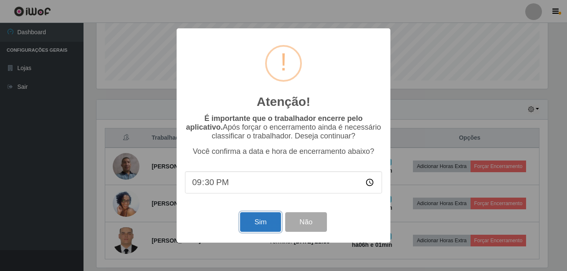
click at [261, 226] on button "Sim" at bounding box center [260, 223] width 40 height 20
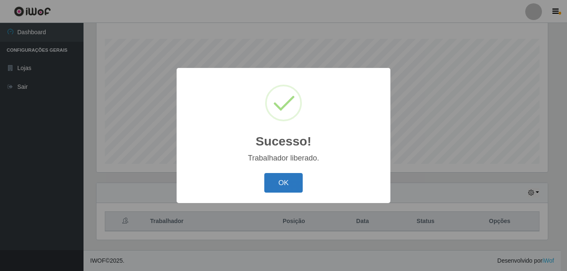
click at [281, 188] on button "OK" at bounding box center [283, 183] width 39 height 20
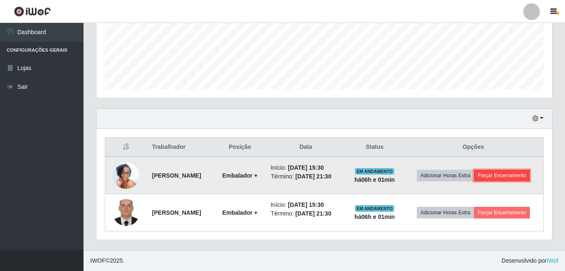
click at [474, 177] on button "Forçar Encerramento" at bounding box center [502, 176] width 56 height 12
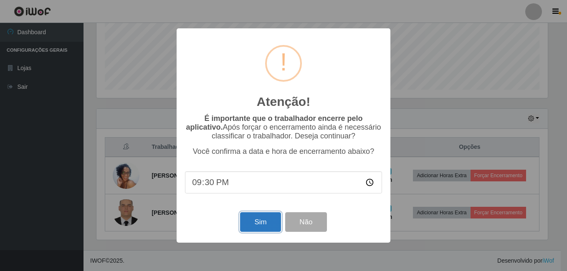
click at [262, 225] on button "Sim" at bounding box center [260, 223] width 40 height 20
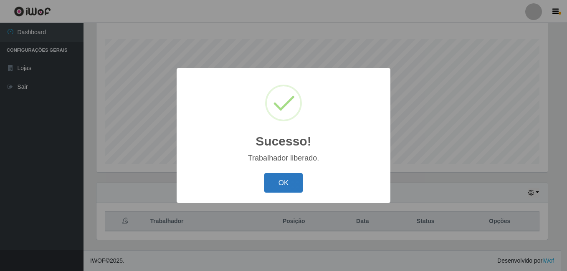
click at [294, 183] on button "OK" at bounding box center [283, 183] width 39 height 20
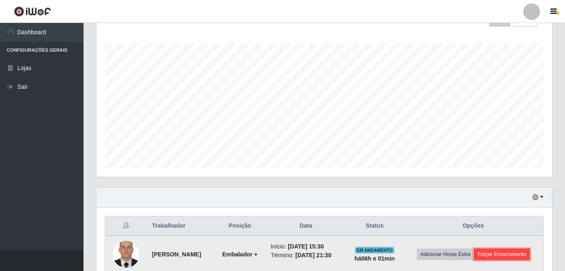
click at [506, 257] on button "Forçar Encerramento" at bounding box center [502, 255] width 56 height 12
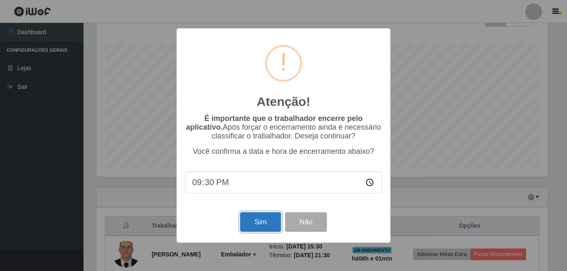
click at [260, 223] on button "Sim" at bounding box center [260, 223] width 40 height 20
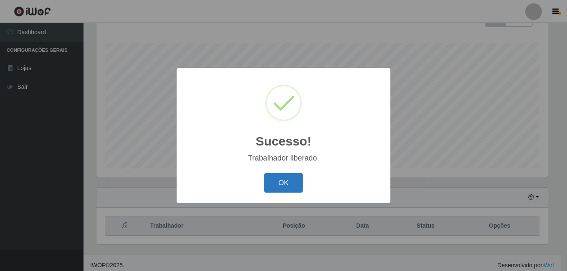
click at [292, 187] on button "OK" at bounding box center [283, 183] width 39 height 20
